Goal: Transaction & Acquisition: Book appointment/travel/reservation

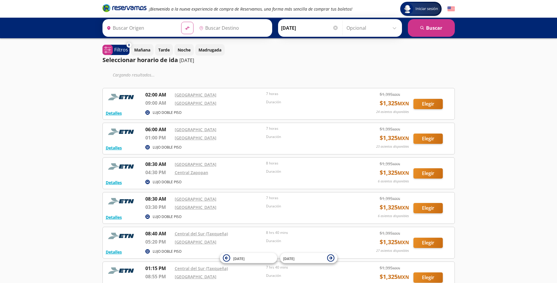
type input "[GEOGRAPHIC_DATA], [GEOGRAPHIC_DATA]"
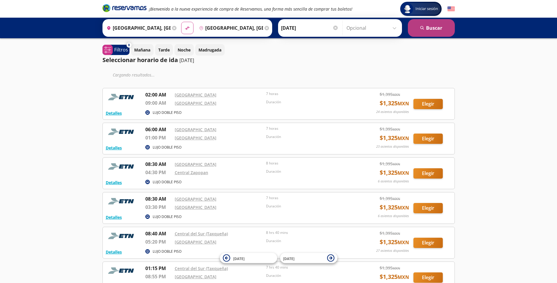
click at [439, 26] on button "search [GEOGRAPHIC_DATA]" at bounding box center [431, 28] width 47 height 18
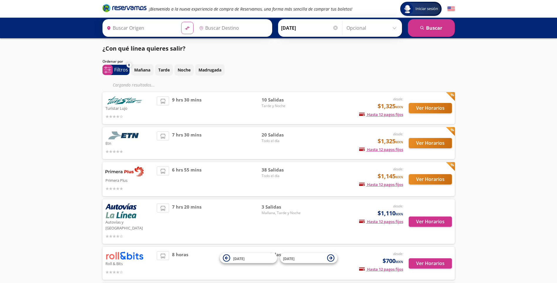
type input "[GEOGRAPHIC_DATA], [GEOGRAPHIC_DATA]"
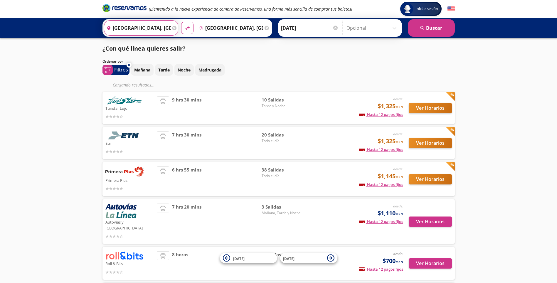
click at [153, 28] on input "[GEOGRAPHIC_DATA], [GEOGRAPHIC_DATA]" at bounding box center [137, 28] width 66 height 15
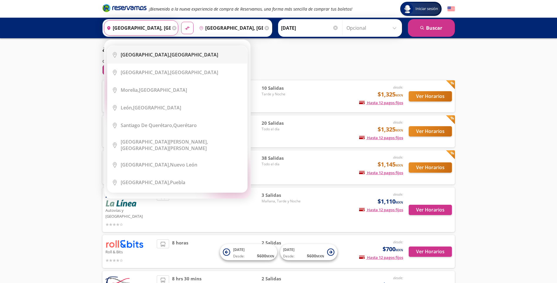
click at [158, 54] on b "[GEOGRAPHIC_DATA]," at bounding box center [145, 54] width 49 height 6
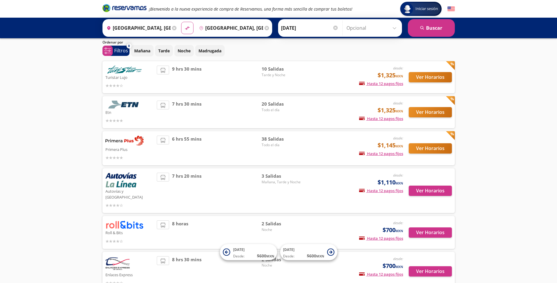
scroll to position [29, 0]
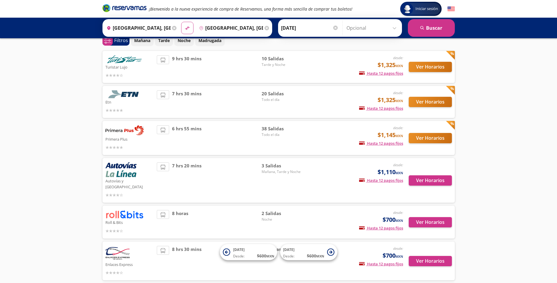
click at [220, 135] on div "6 hrs 55 mins" at bounding box center [209, 137] width 105 height 25
click at [420, 138] on button "Ver Horarios" at bounding box center [430, 138] width 43 height 10
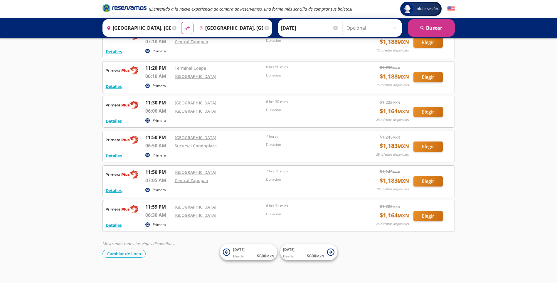
scroll to position [1157, 0]
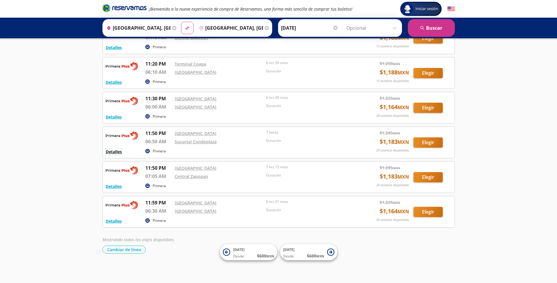
click at [116, 153] on button "Detalles" at bounding box center [114, 151] width 16 height 6
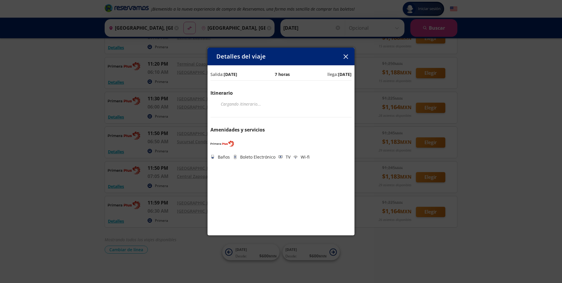
click at [87, 153] on div "Detalles del viaje Salida: [DATE] 7 horas llega: [DATE] Itinerario Cargando iti…" at bounding box center [281, 141] width 562 height 283
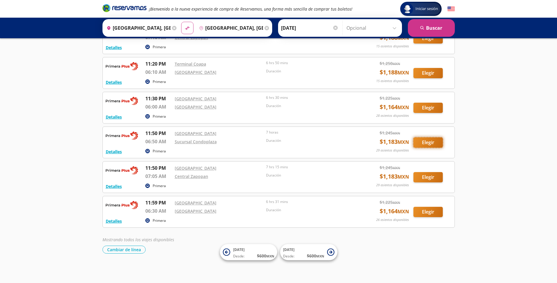
click at [426, 143] on button "Elegir" at bounding box center [428, 142] width 29 height 10
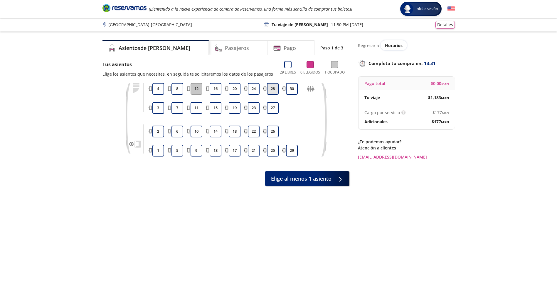
click at [270, 88] on button "28" at bounding box center [273, 89] width 12 height 12
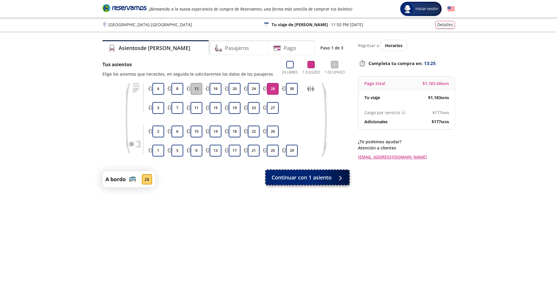
click at [306, 181] on button "Continuar con 1 asiento" at bounding box center [307, 177] width 83 height 15
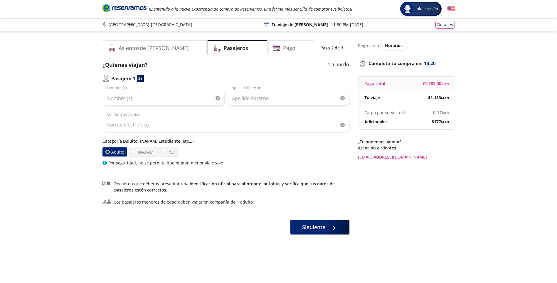
click at [107, 150] on div at bounding box center [107, 152] width 4 height 4
click at [107, 150] on input "Adulto" at bounding box center [107, 152] width 4 height 4
click at [168, 96] on input "Nombre (s)" at bounding box center [164, 98] width 122 height 15
type input "[PERSON_NAME]"
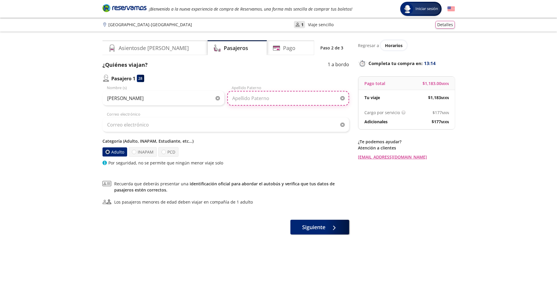
type input "MILLA"
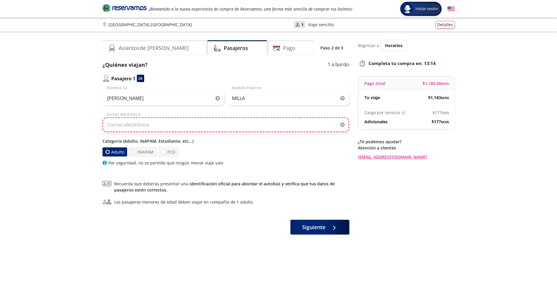
type input "[EMAIL_ADDRESS][DOMAIN_NAME]"
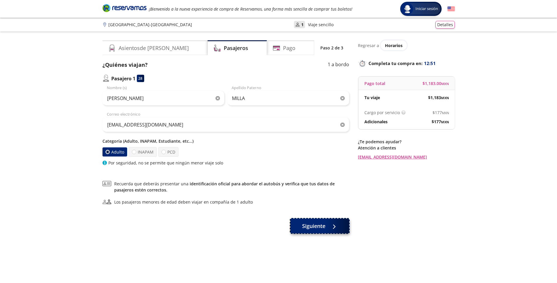
click at [314, 228] on span "Siguiente" at bounding box center [313, 226] width 23 height 8
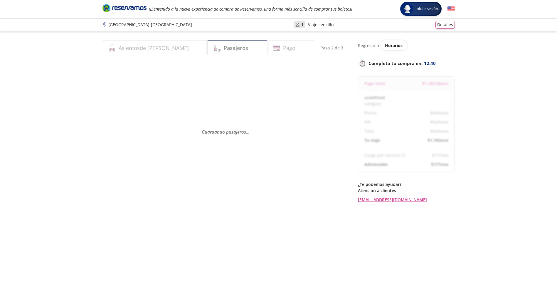
select select "MX"
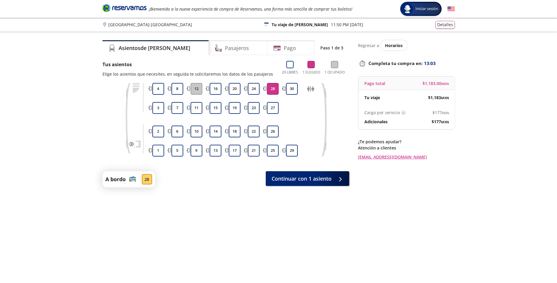
click at [271, 90] on button "28" at bounding box center [273, 89] width 12 height 12
click at [374, 46] on p "Regresar a" at bounding box center [368, 45] width 21 height 6
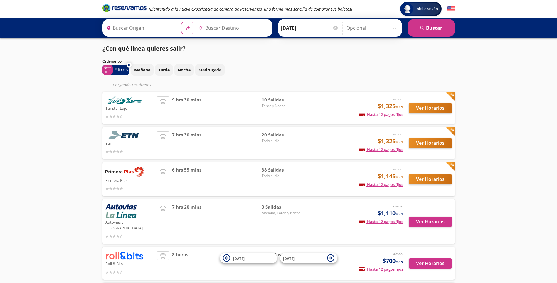
type input "[GEOGRAPHIC_DATA], [GEOGRAPHIC_DATA]"
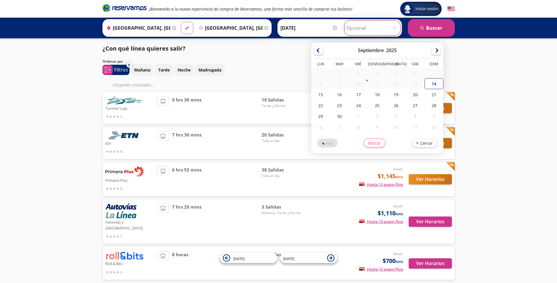
click at [393, 28] on input "Opcional" at bounding box center [372, 28] width 53 height 15
click at [320, 95] on div "15" at bounding box center [320, 94] width 19 height 11
type input "[DATE]"
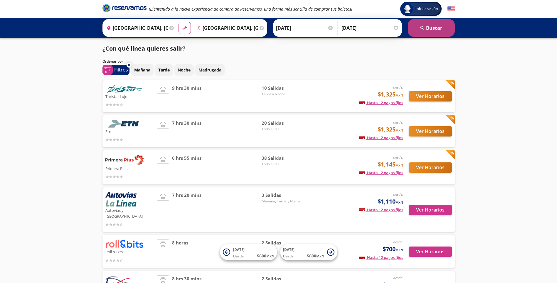
click at [442, 24] on button "search [GEOGRAPHIC_DATA]" at bounding box center [431, 28] width 47 height 18
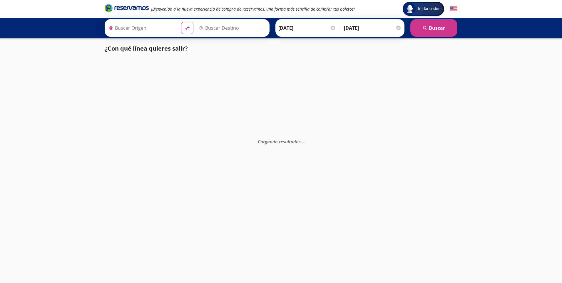
type input "[GEOGRAPHIC_DATA], [GEOGRAPHIC_DATA]"
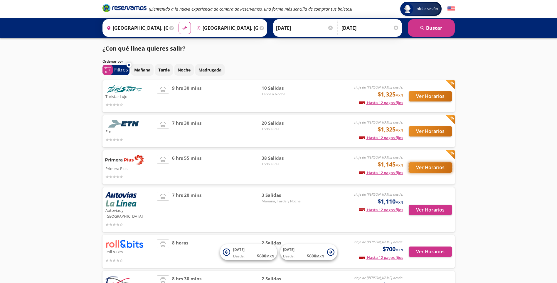
click at [422, 169] on button "Ver Horarios" at bounding box center [430, 167] width 43 height 10
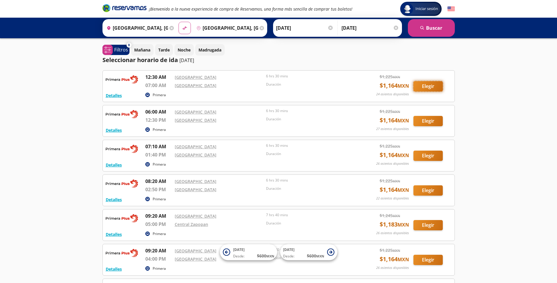
click at [436, 88] on button "Elegir" at bounding box center [428, 86] width 29 height 10
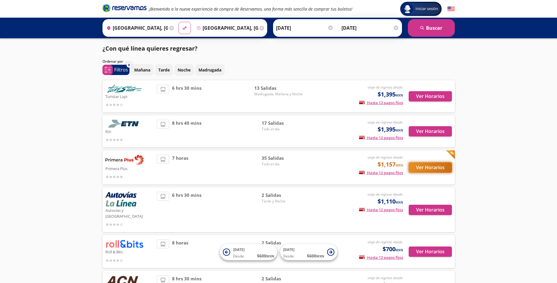
click at [429, 166] on button "Ver Horarios" at bounding box center [430, 167] width 43 height 10
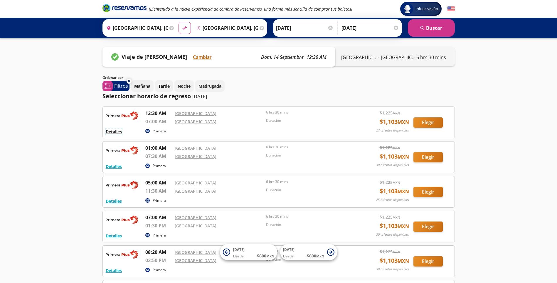
click at [113, 132] on button "Detalles" at bounding box center [114, 131] width 16 height 6
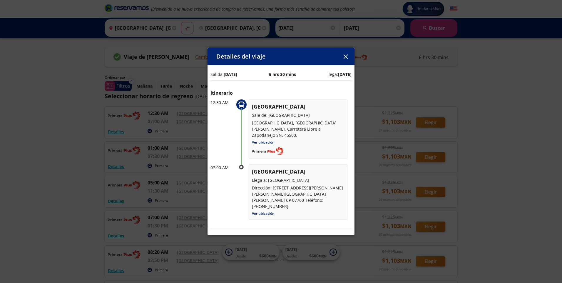
click at [344, 56] on icon "button" at bounding box center [345, 56] width 4 height 4
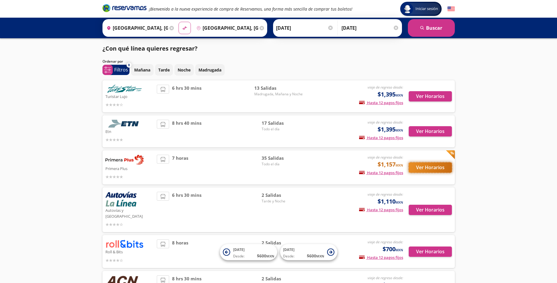
click at [430, 169] on button "Ver Horarios" at bounding box center [430, 167] width 43 height 10
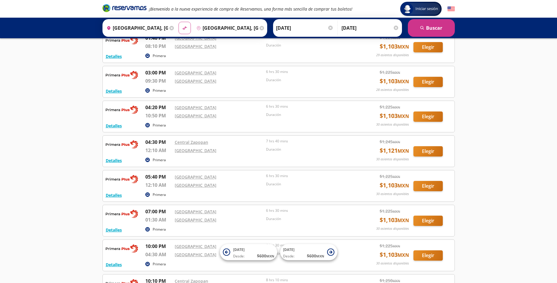
scroll to position [422, 0]
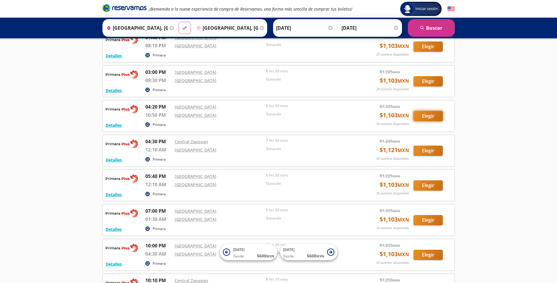
click at [427, 118] on button "Elegir" at bounding box center [428, 116] width 29 height 10
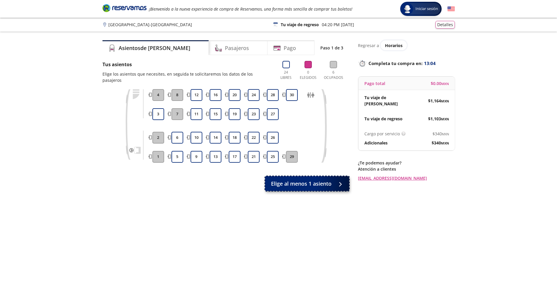
click at [327, 181] on button "Elige al menos 1 asiento" at bounding box center [307, 183] width 84 height 15
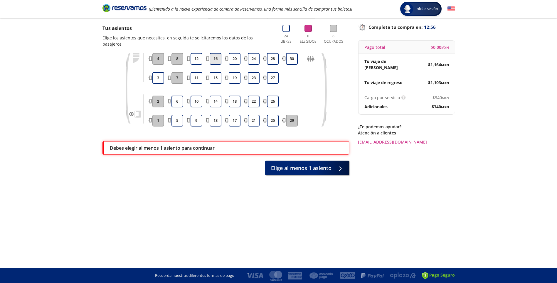
click at [215, 54] on button "16" at bounding box center [216, 59] width 12 height 12
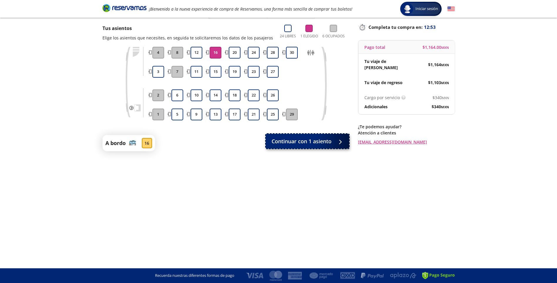
click at [323, 140] on span "Continuar con 1 asiento" at bounding box center [302, 141] width 60 height 8
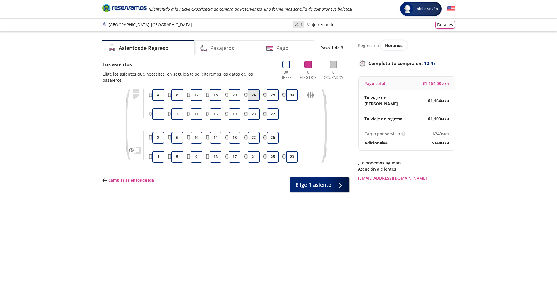
click at [251, 89] on button "24" at bounding box center [254, 95] width 12 height 12
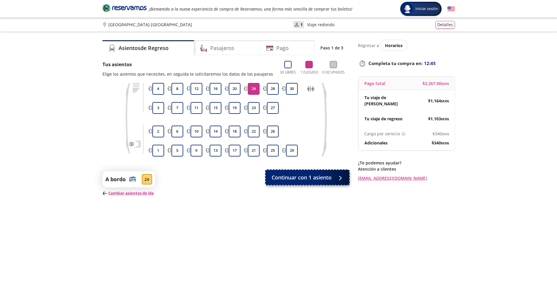
click at [314, 179] on span "Continuar con 1 asiento" at bounding box center [302, 177] width 60 height 8
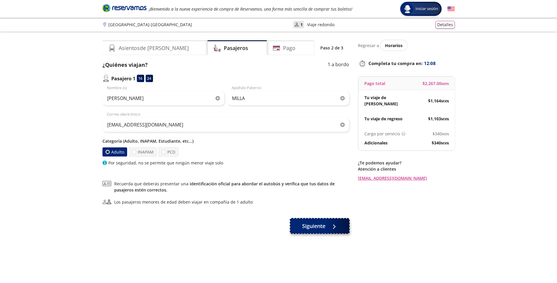
click at [324, 230] on button "Siguiente" at bounding box center [320, 225] width 59 height 15
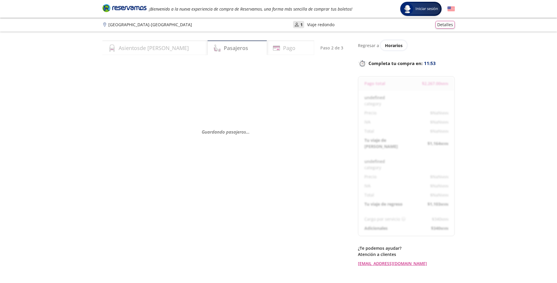
select select "MX"
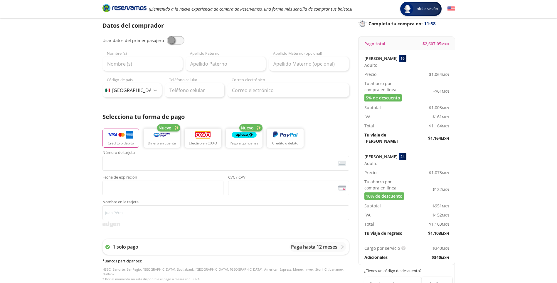
scroll to position [29, 0]
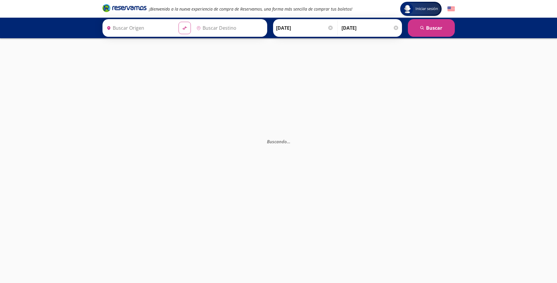
type input "[GEOGRAPHIC_DATA], [GEOGRAPHIC_DATA]"
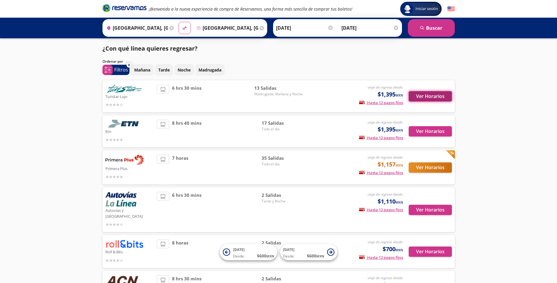
click at [439, 95] on button "Ver Horarios" at bounding box center [430, 96] width 43 height 10
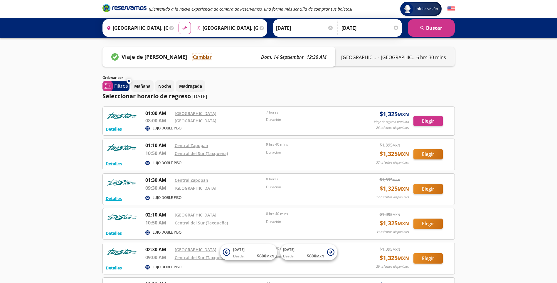
click at [198, 58] on button "Cambiar" at bounding box center [202, 56] width 19 height 7
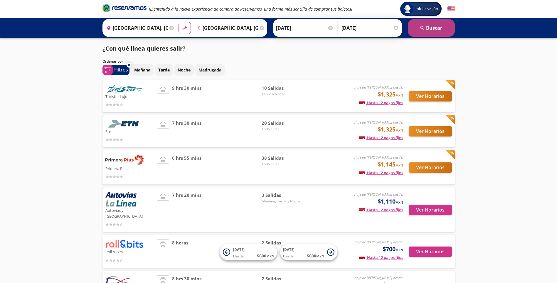
click at [440, 31] on button "search [GEOGRAPHIC_DATA]" at bounding box center [431, 28] width 47 height 18
click at [437, 27] on button "search [GEOGRAPHIC_DATA]" at bounding box center [431, 28] width 47 height 18
click at [433, 130] on button "Ver Horarios" at bounding box center [430, 131] width 43 height 10
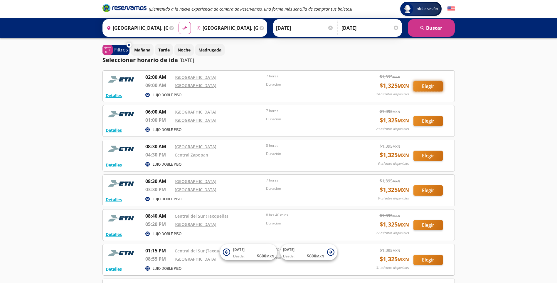
click at [429, 85] on button "Elegir" at bounding box center [428, 86] width 29 height 10
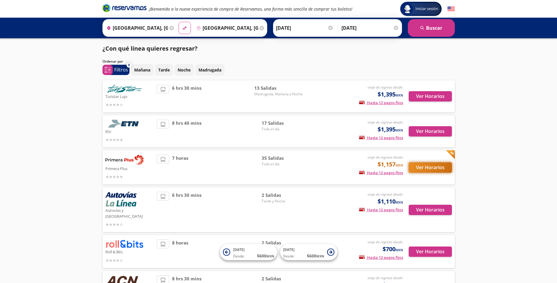
click at [434, 167] on button "Ver Horarios" at bounding box center [430, 167] width 43 height 10
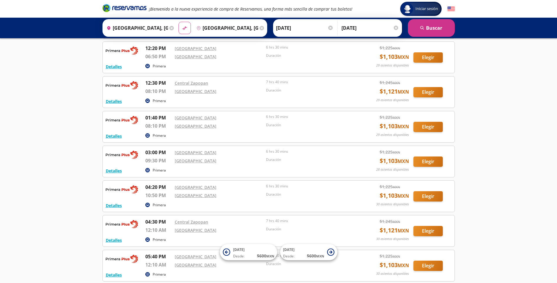
scroll to position [353, 0]
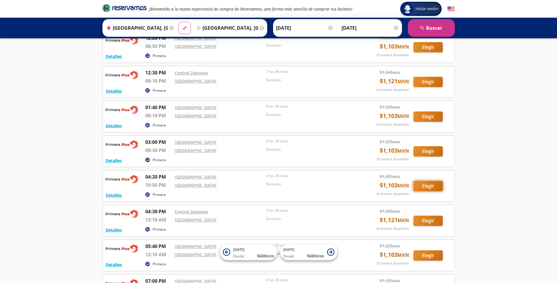
click at [420, 187] on button "Elegir" at bounding box center [428, 186] width 29 height 10
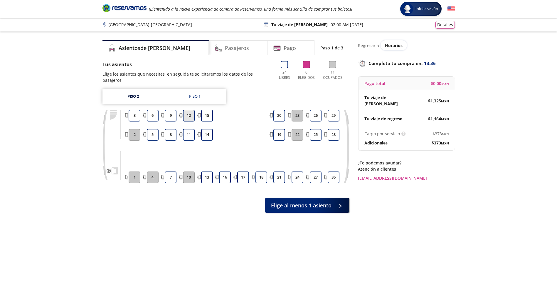
click at [190, 111] on button "12" at bounding box center [189, 116] width 12 height 12
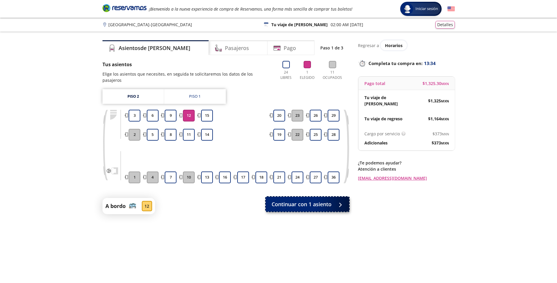
click at [302, 201] on span "Continuar con 1 asiento" at bounding box center [302, 204] width 60 height 8
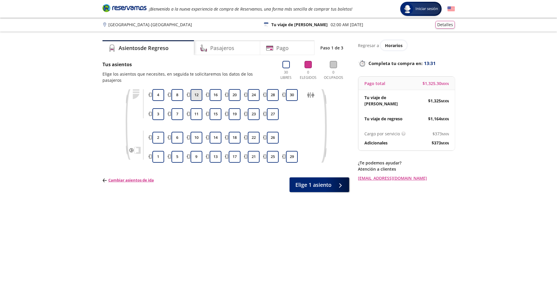
click at [199, 91] on button "12" at bounding box center [197, 95] width 12 height 12
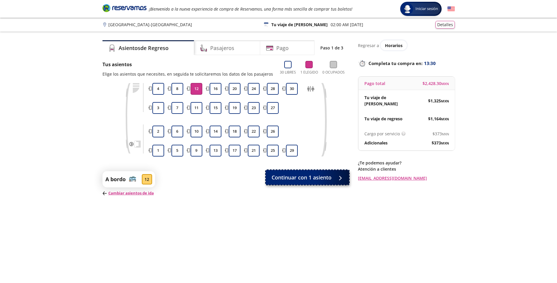
click at [299, 180] on span "Continuar con 1 asiento" at bounding box center [302, 177] width 60 height 8
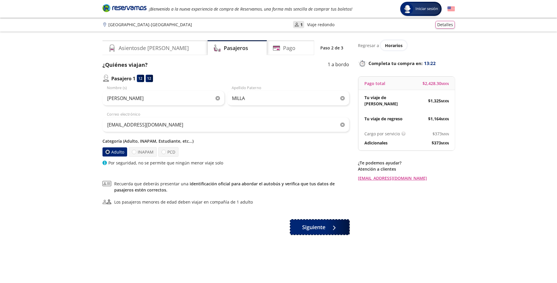
click at [309, 226] on span "Siguiente" at bounding box center [313, 227] width 23 height 8
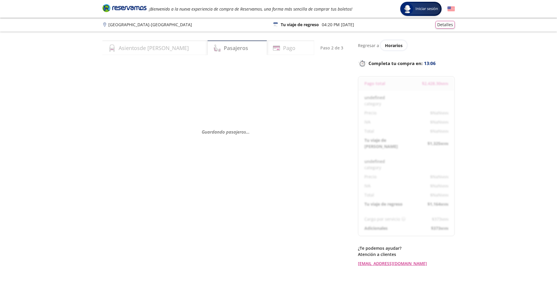
select select "MX"
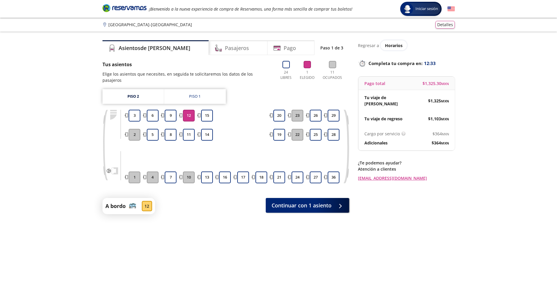
click at [192, 110] on button "12" at bounding box center [189, 116] width 12 height 12
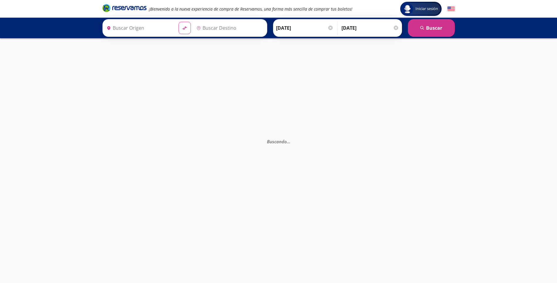
type input "[GEOGRAPHIC_DATA], [GEOGRAPHIC_DATA]"
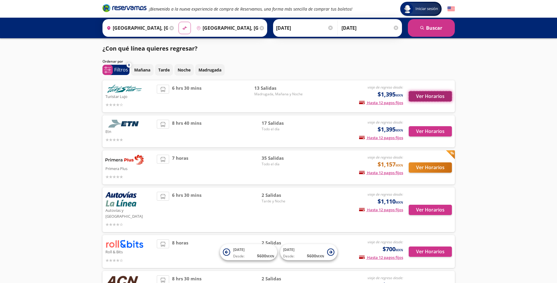
click at [429, 94] on button "Ver Horarios" at bounding box center [430, 96] width 43 height 10
click at [421, 95] on button "Ver Horarios" at bounding box center [430, 96] width 43 height 10
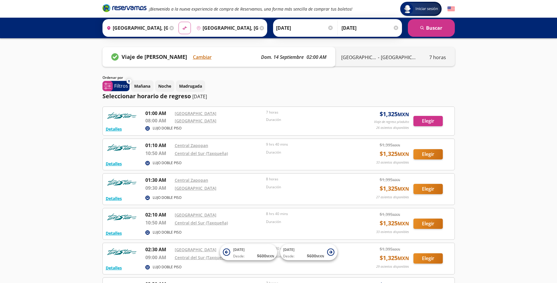
click at [115, 55] on icon at bounding box center [114, 56] width 7 height 7
click at [115, 57] on icon at bounding box center [114, 56] width 7 height 7
click at [118, 58] on icon at bounding box center [114, 56] width 7 height 7
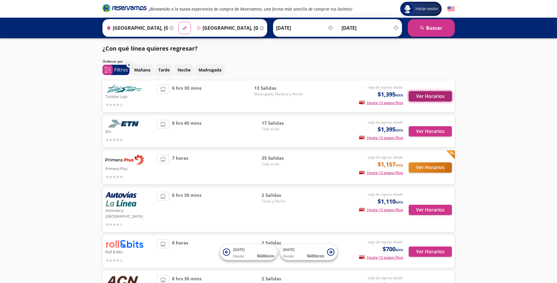
click at [428, 96] on button "Ver Horarios" at bounding box center [430, 96] width 43 height 10
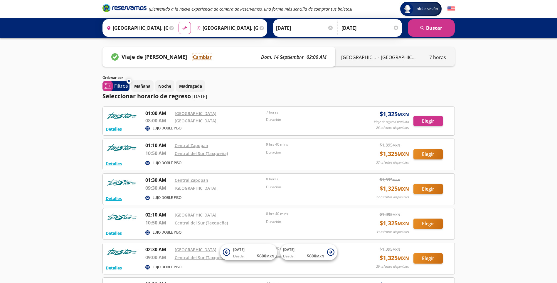
click at [206, 57] on button "Cambiar" at bounding box center [202, 56] width 19 height 7
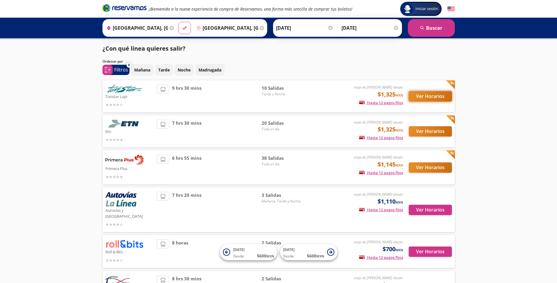
click at [437, 96] on button "Ver Horarios" at bounding box center [430, 96] width 43 height 10
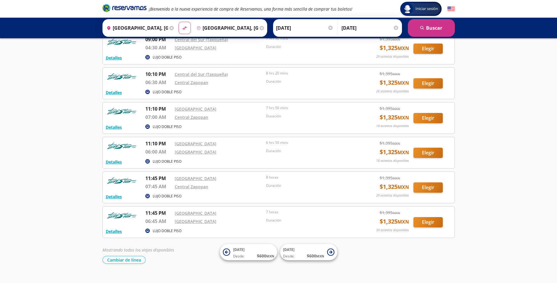
scroll to position [187, 0]
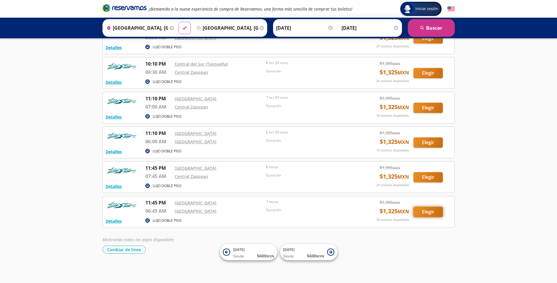
click at [427, 211] on button "Elegir" at bounding box center [428, 212] width 29 height 10
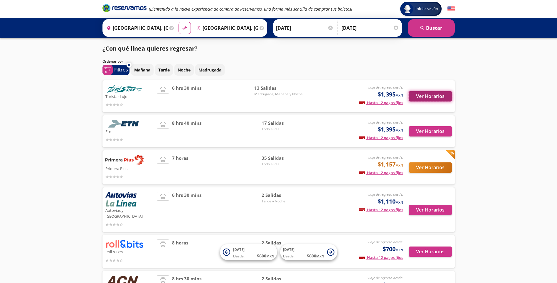
click at [439, 95] on button "Ver Horarios" at bounding box center [430, 96] width 43 height 10
